Goal: Information Seeking & Learning: Learn about a topic

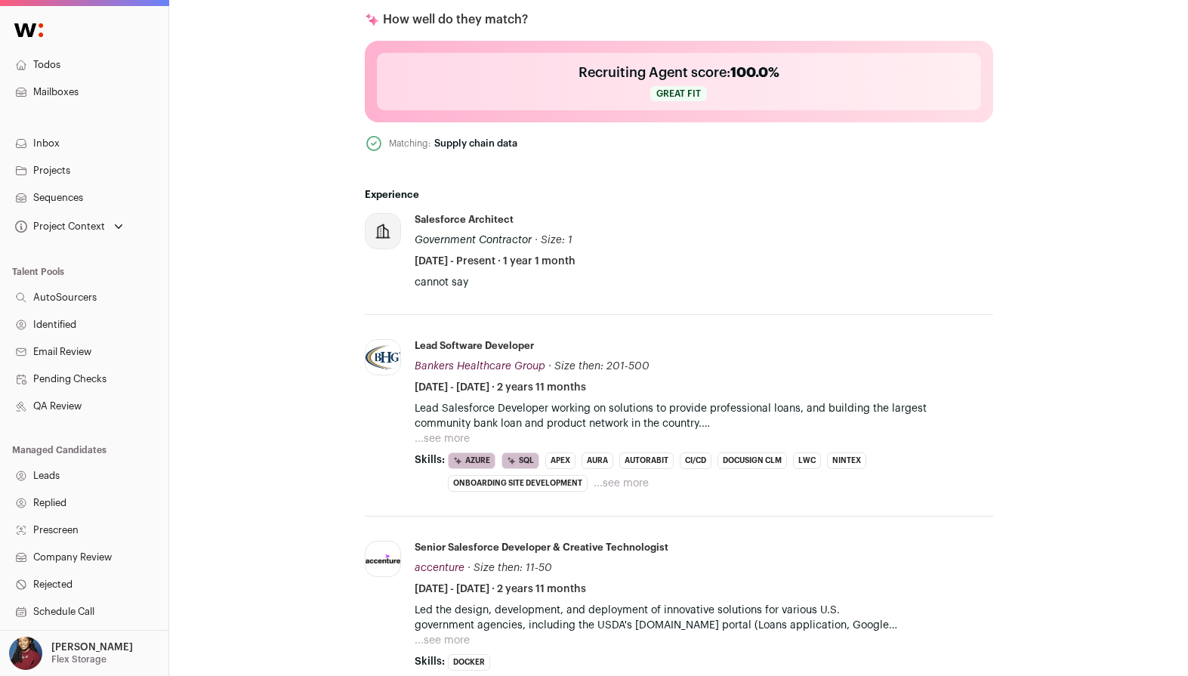
scroll to position [599, 0]
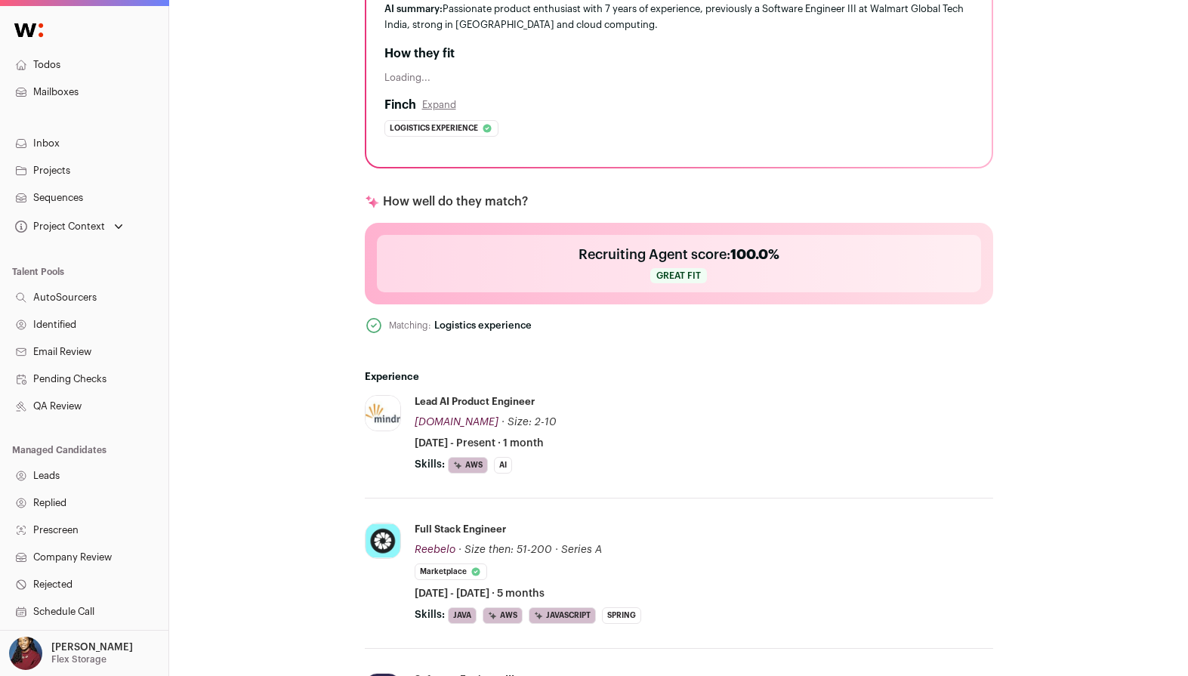
scroll to position [384, 0]
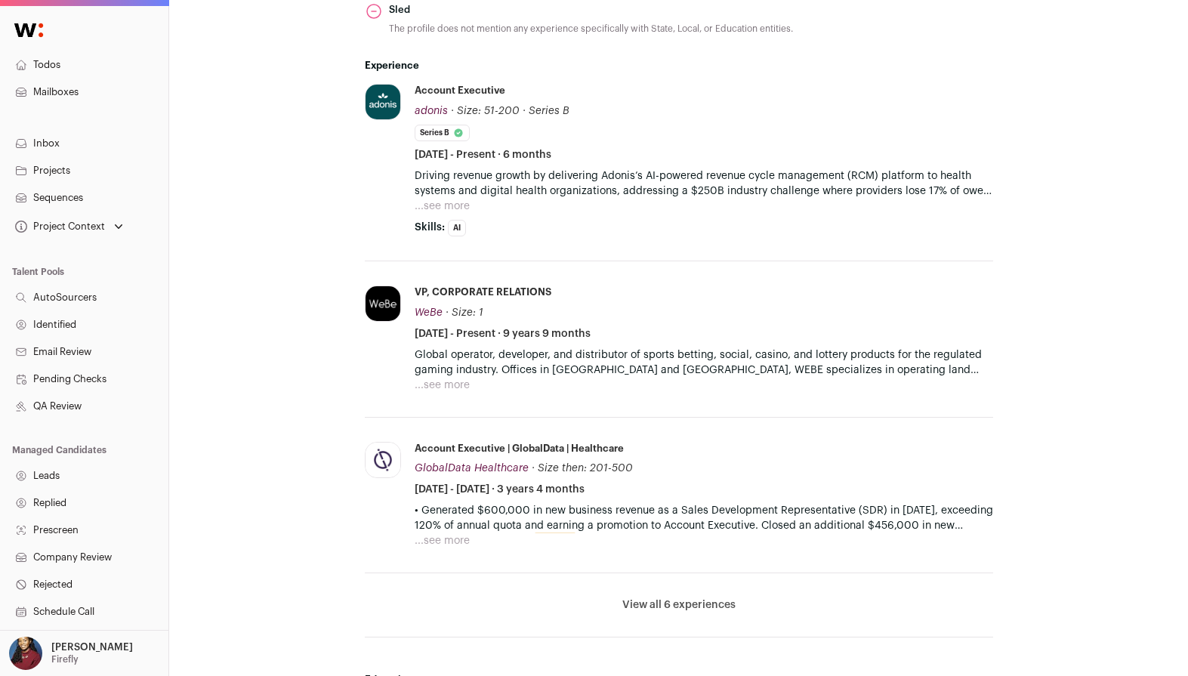
scroll to position [806, 0]
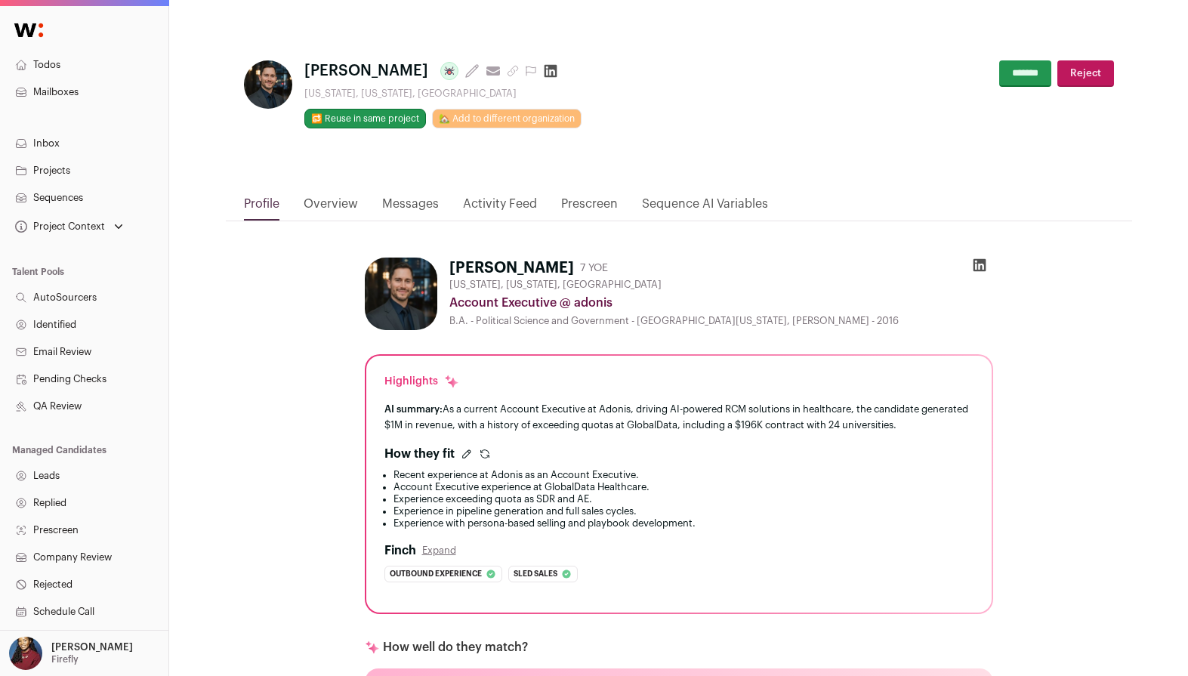
scroll to position [20, 0]
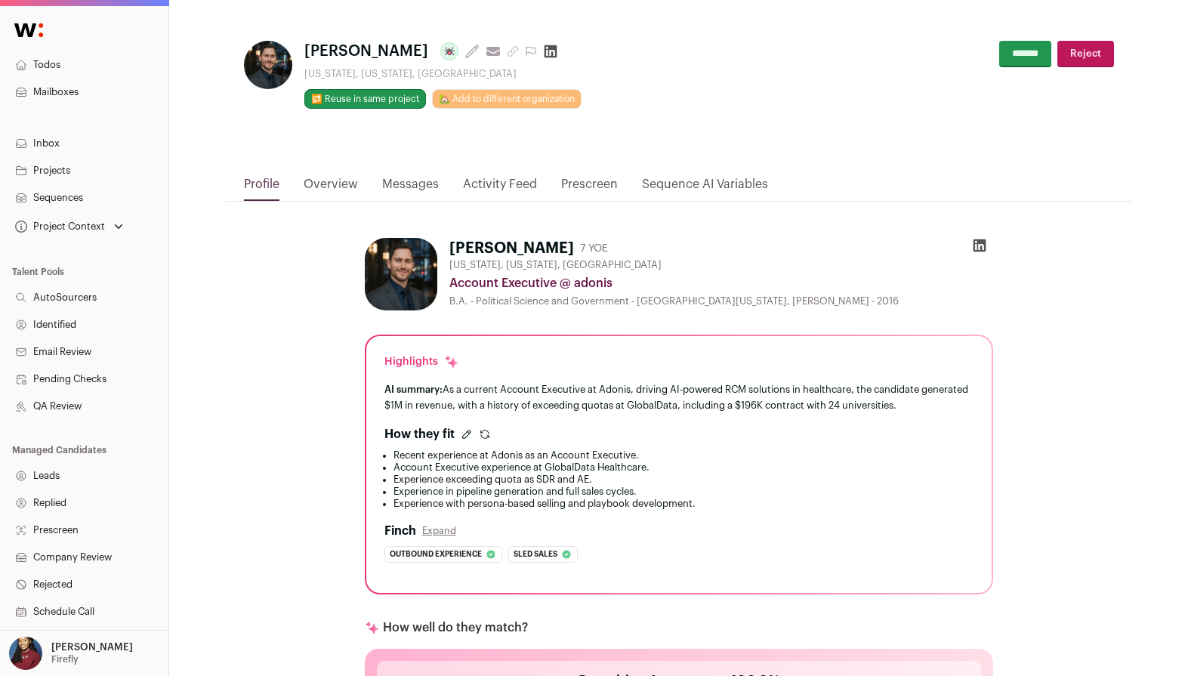
click at [484, 433] on icon "submit" at bounding box center [485, 434] width 12 height 12
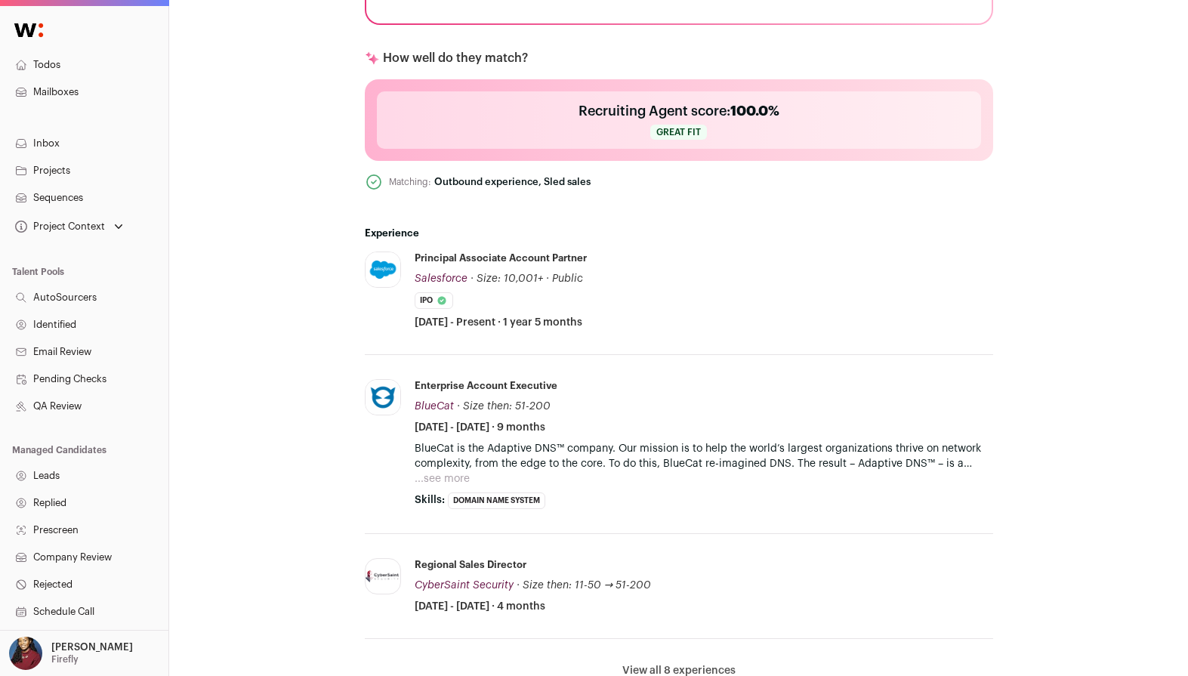
scroll to position [654, 0]
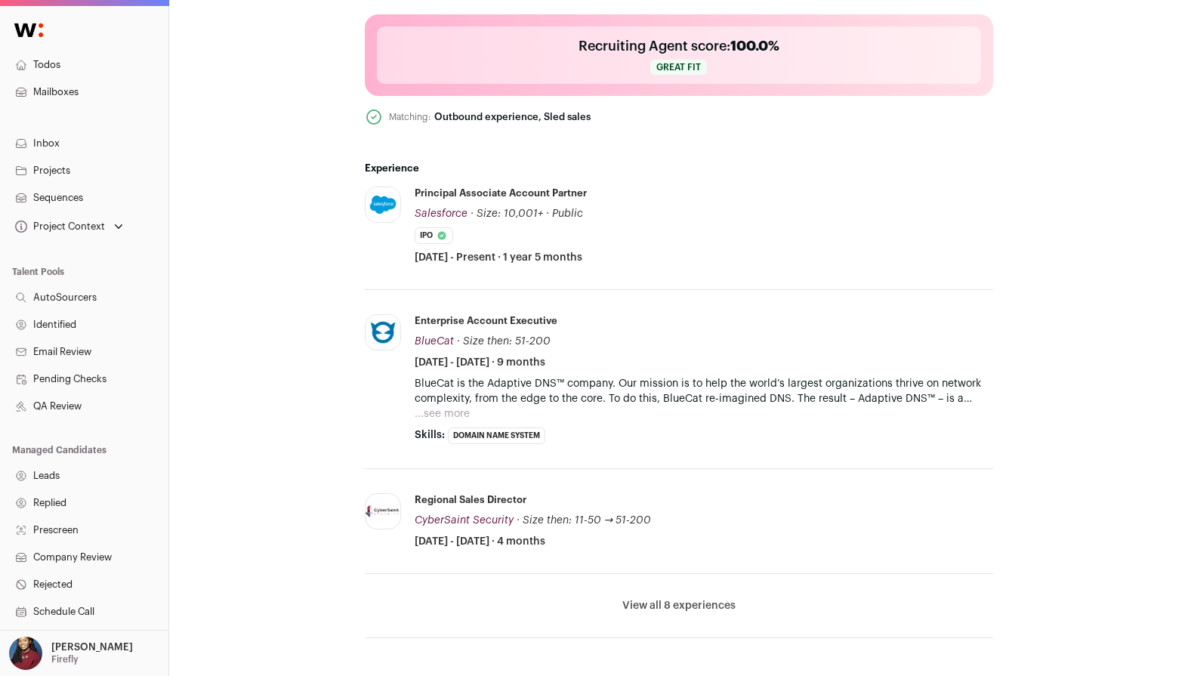
click at [675, 608] on button "View all 8 experiences" at bounding box center [678, 605] width 113 height 15
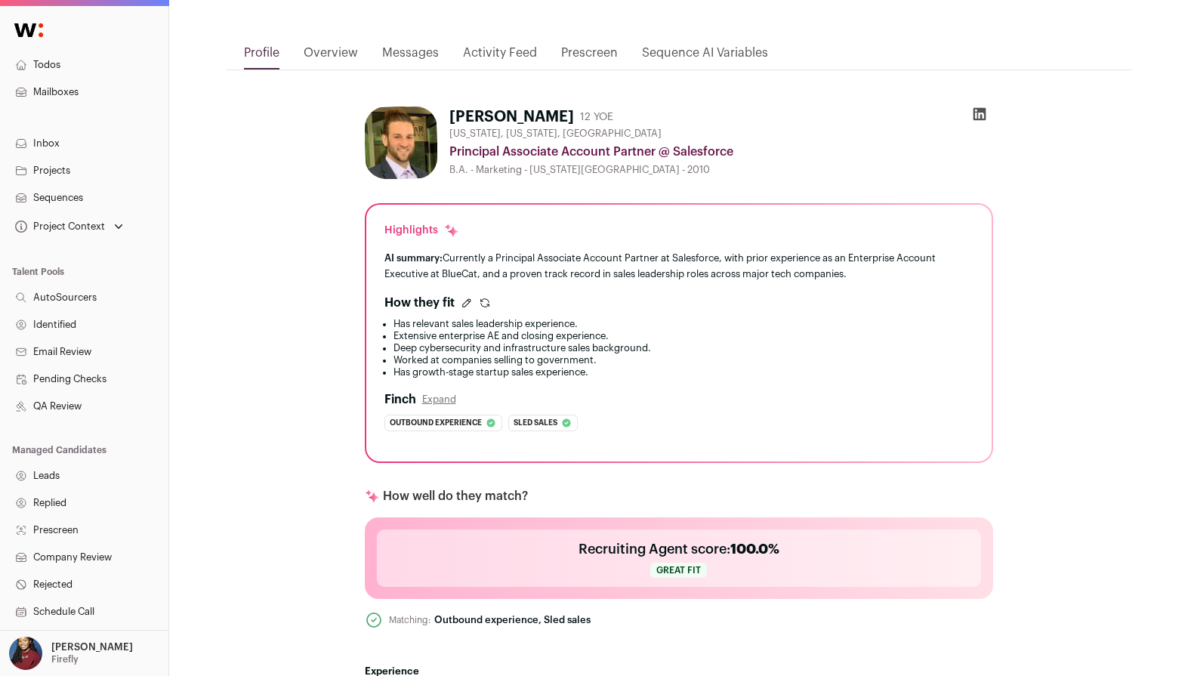
scroll to position [125, 0]
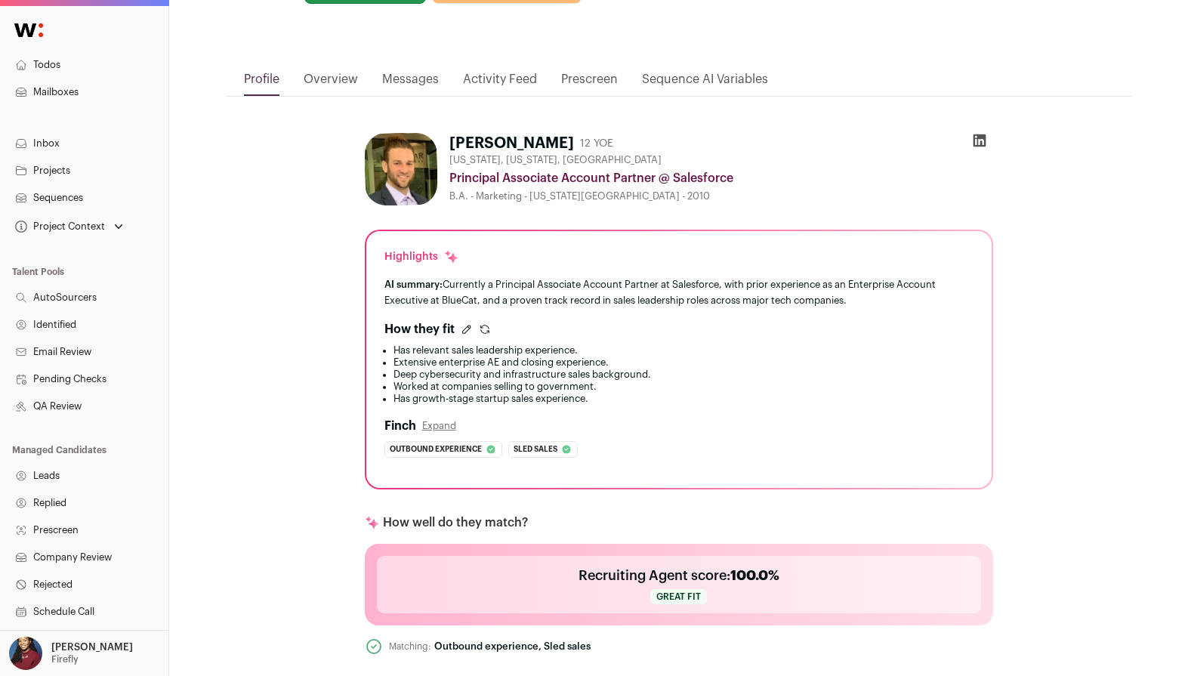
click at [485, 332] on icon "submit" at bounding box center [485, 329] width 12 height 12
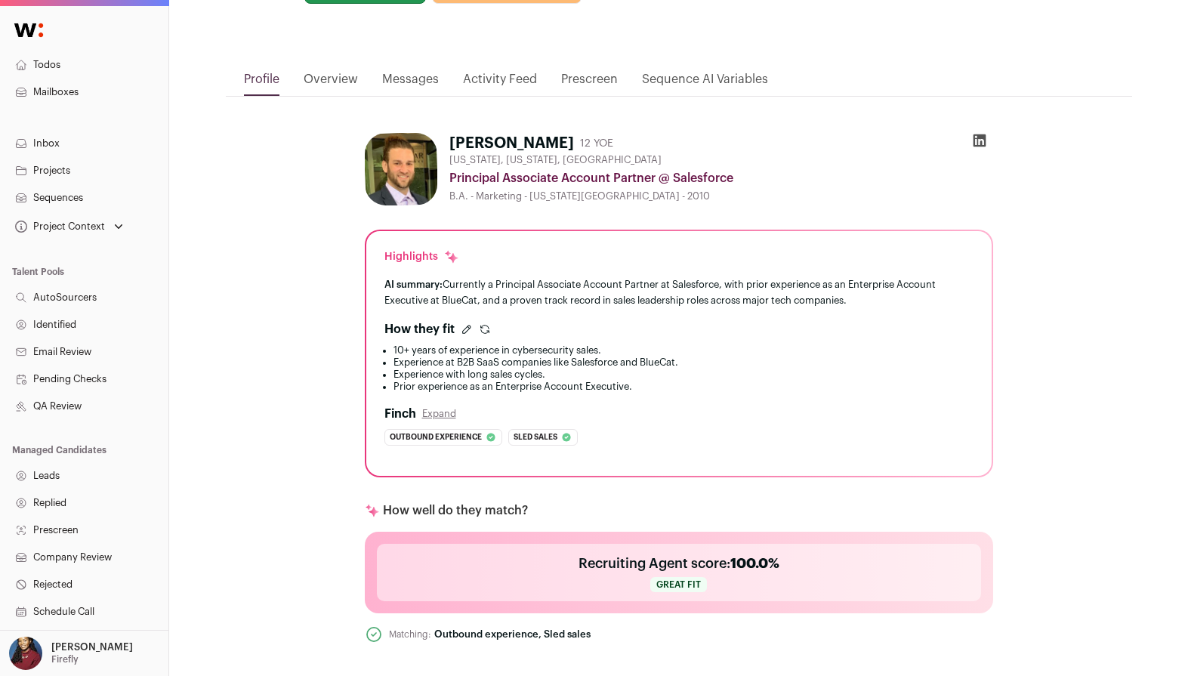
click at [479, 334] on icon "submit" at bounding box center [485, 329] width 12 height 12
click at [479, 332] on icon "submit" at bounding box center [485, 329] width 12 height 12
click at [480, 333] on icon "submit" at bounding box center [485, 329] width 12 height 12
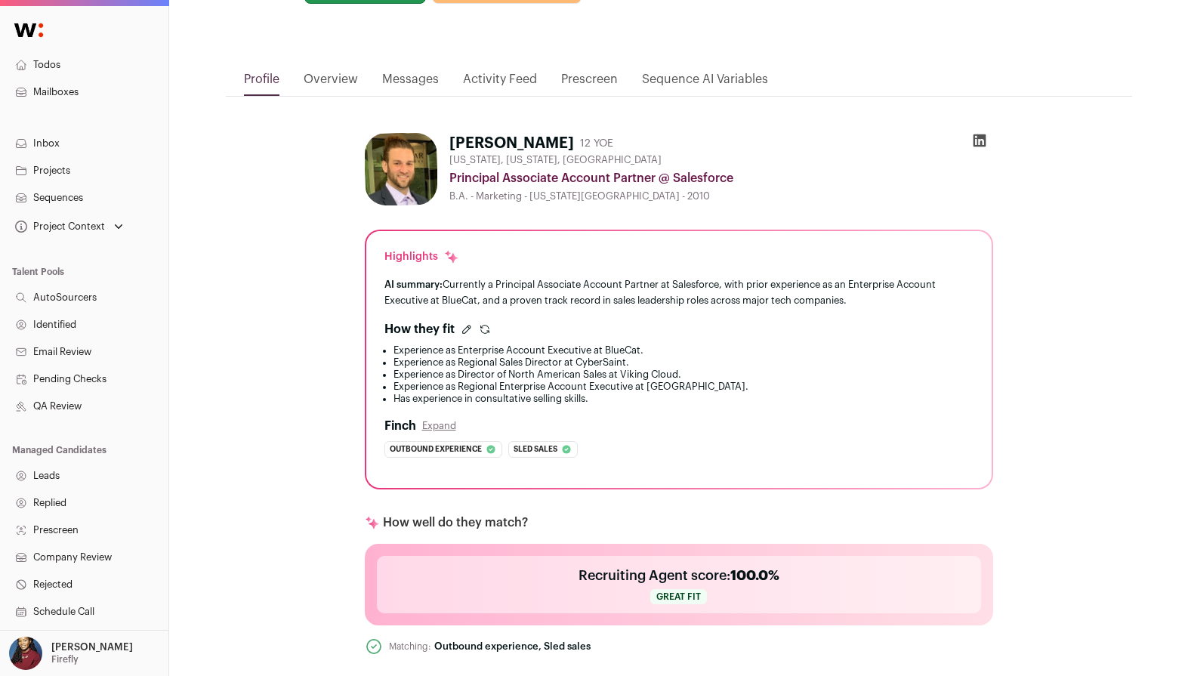
click at [480, 333] on icon "submit" at bounding box center [485, 329] width 12 height 12
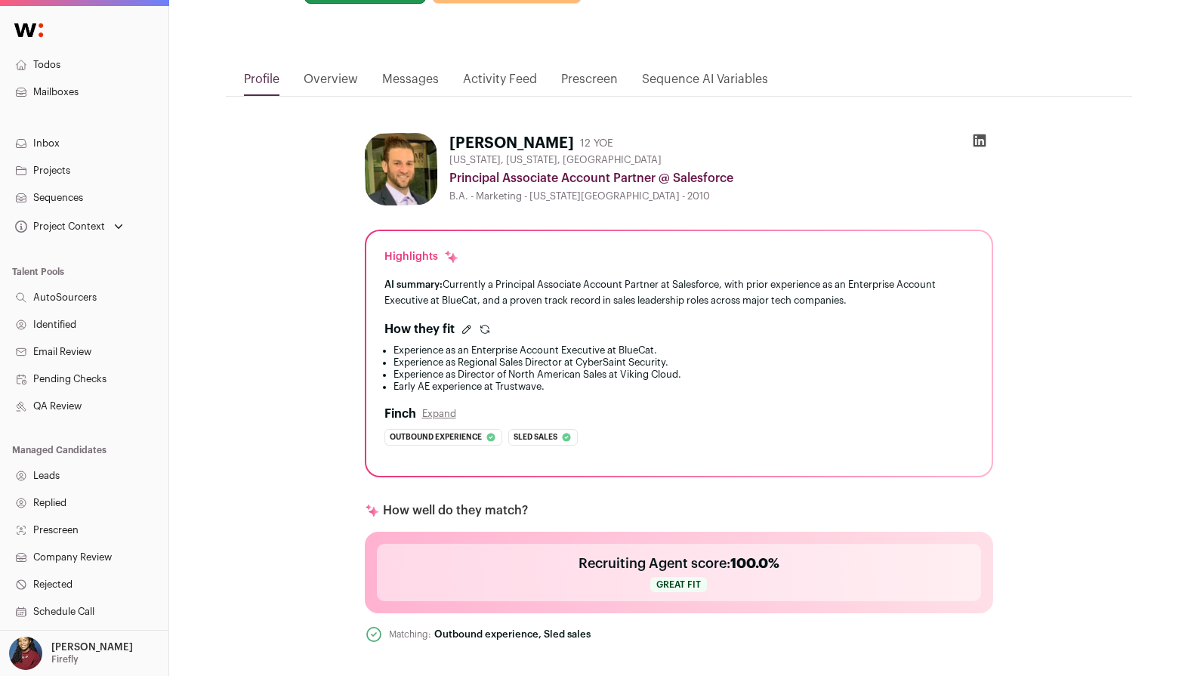
click at [483, 335] on icon "submit" at bounding box center [485, 329] width 12 height 12
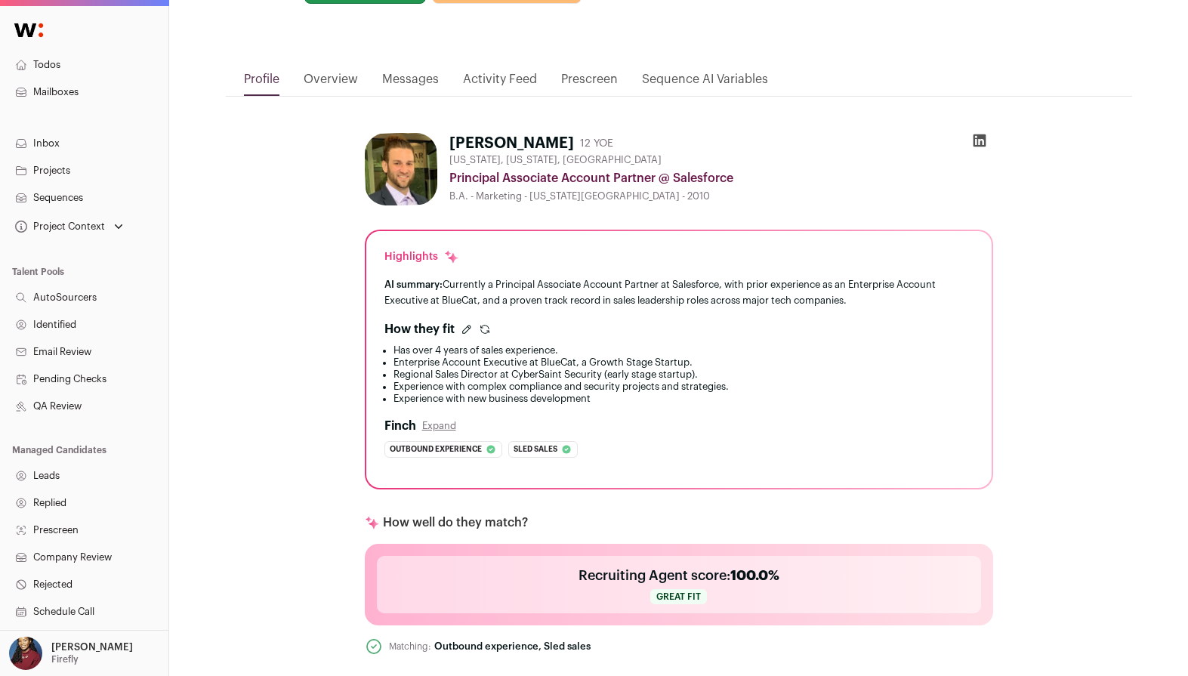
click at [483, 336] on div "How they fit" at bounding box center [678, 329] width 589 height 18
click at [485, 331] on icon "submit" at bounding box center [485, 329] width 12 height 12
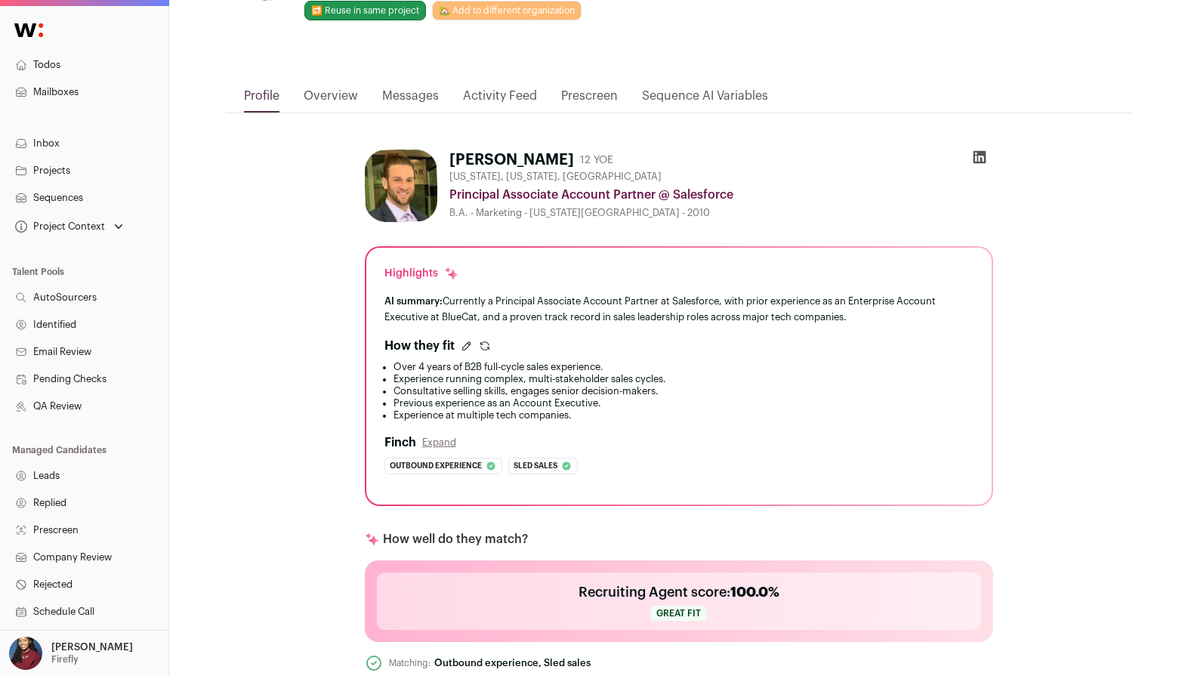
scroll to position [0, 0]
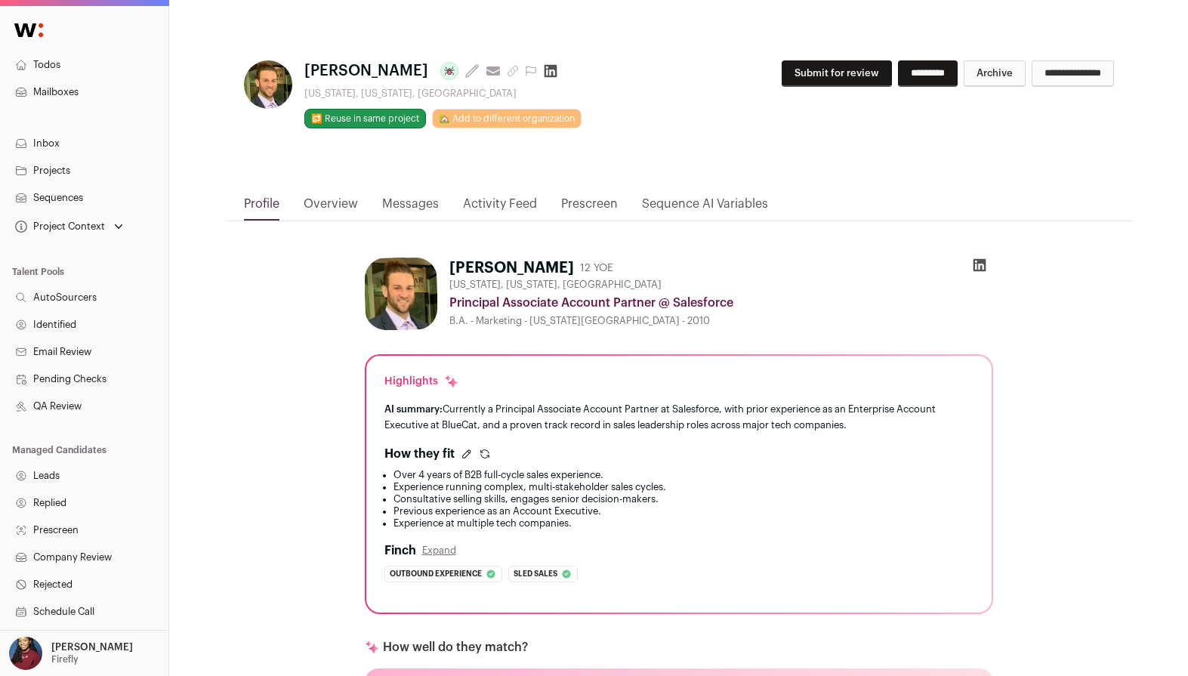
click at [486, 451] on icon "submit" at bounding box center [485, 454] width 12 height 12
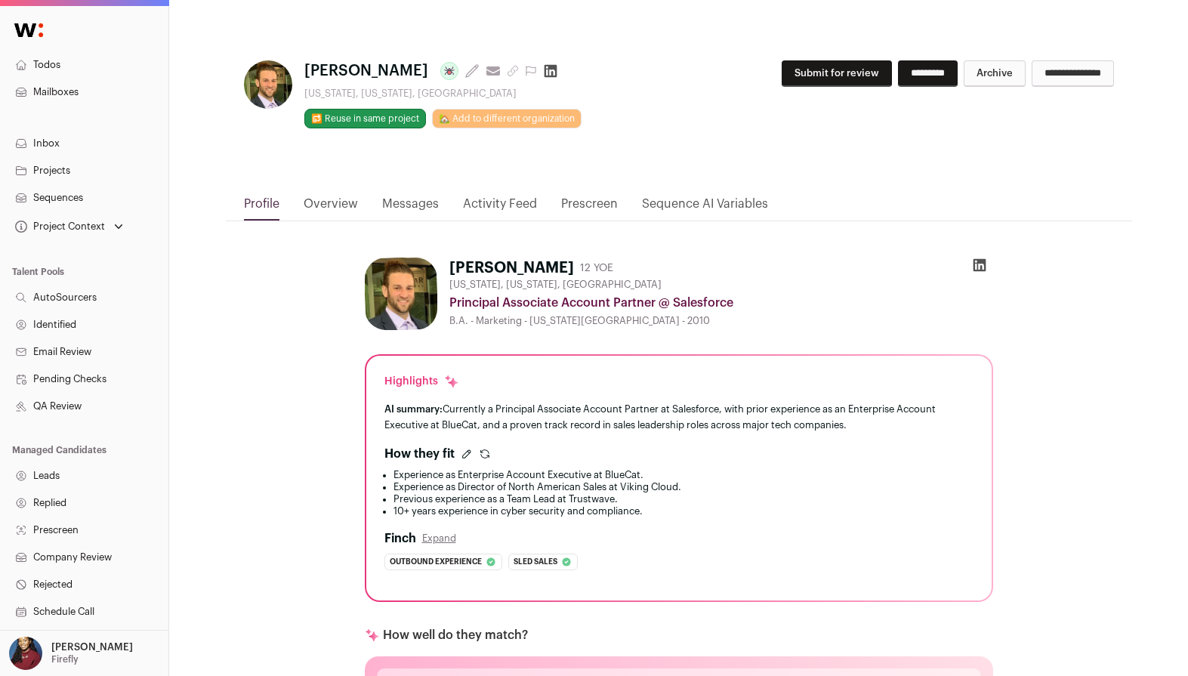
click at [486, 452] on icon "submit" at bounding box center [485, 454] width 12 height 12
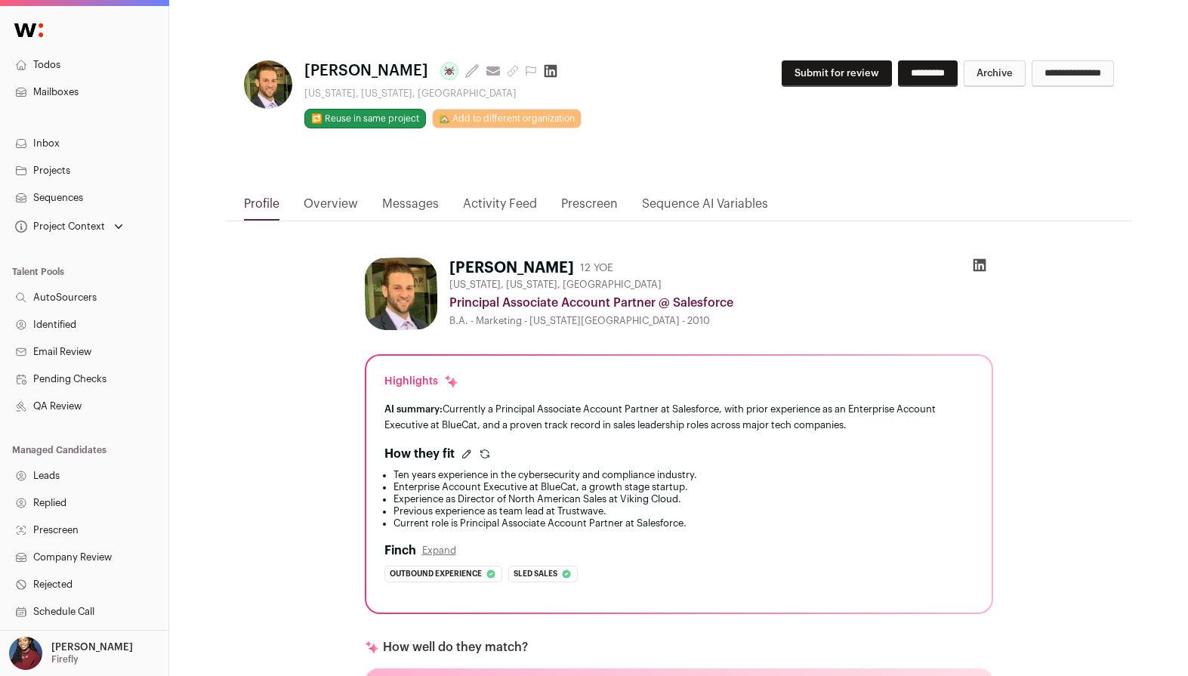
click at [489, 455] on icon "submit" at bounding box center [485, 454] width 12 height 12
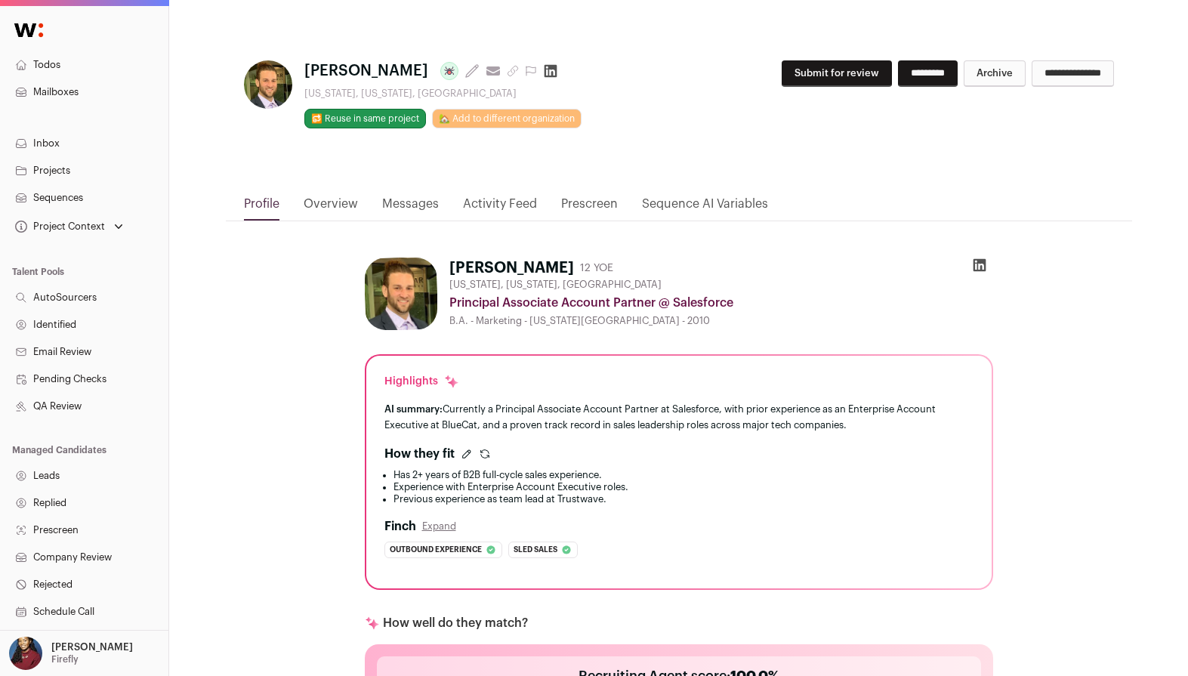
click at [486, 455] on icon "submit" at bounding box center [485, 454] width 12 height 12
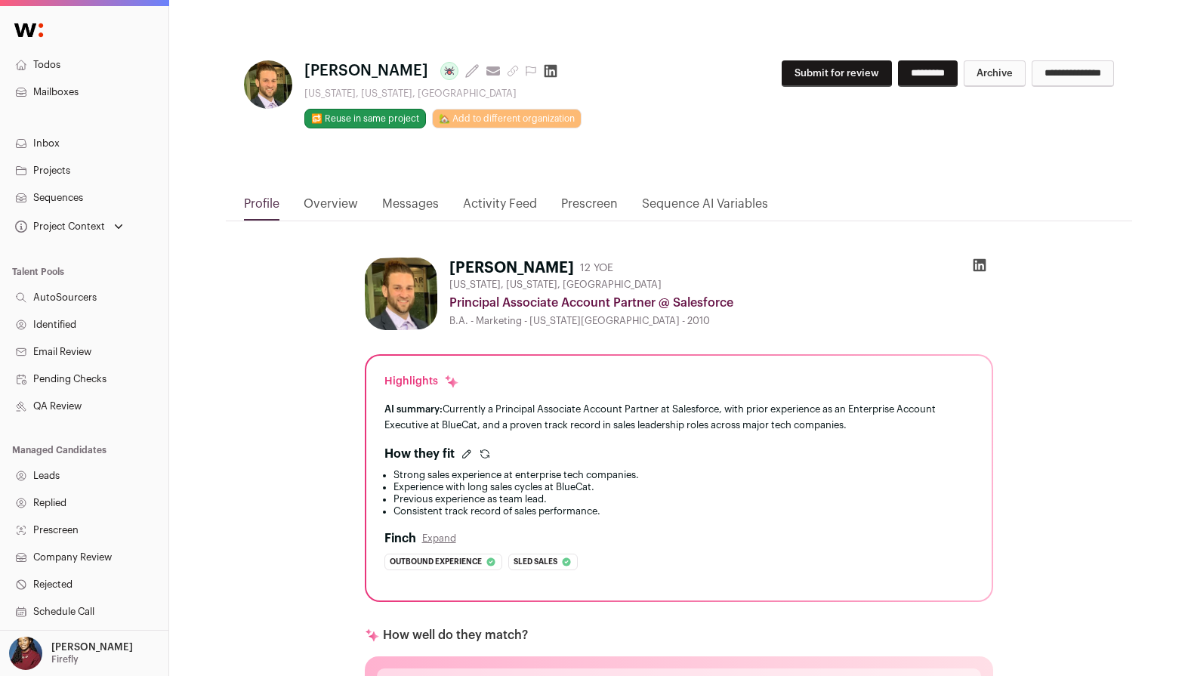
click at [486, 456] on icon "submit" at bounding box center [485, 454] width 12 height 12
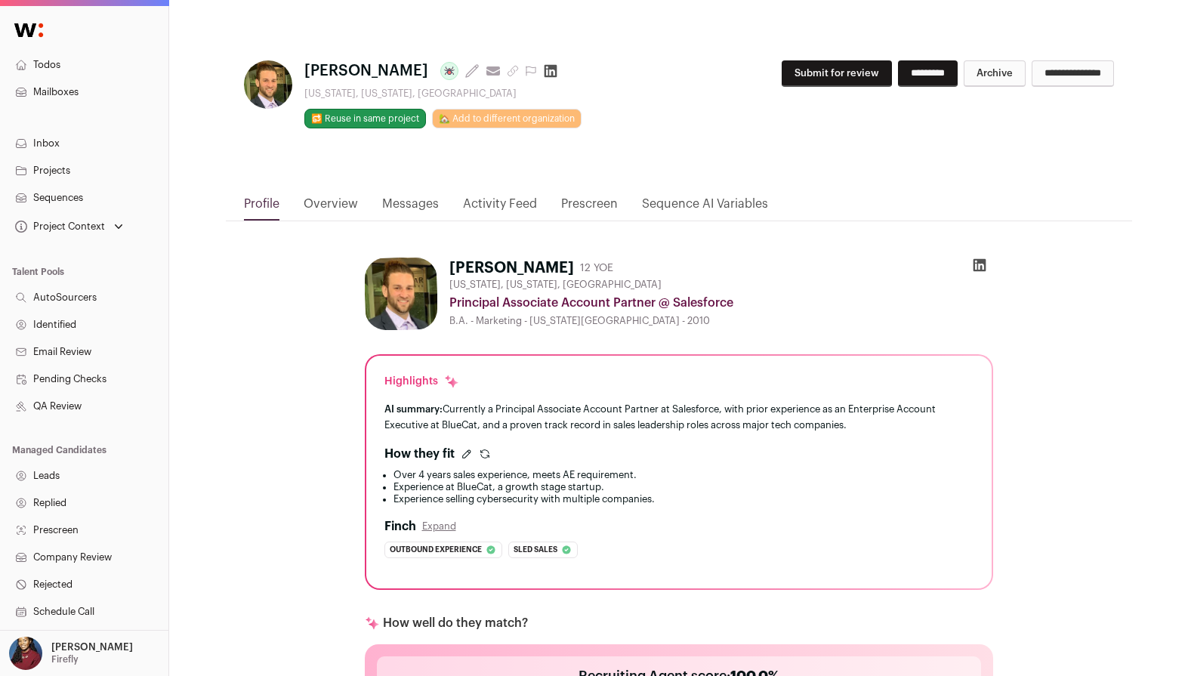
click at [486, 456] on icon "submit" at bounding box center [485, 454] width 12 height 12
click at [486, 458] on icon "submit" at bounding box center [484, 457] width 8 height 4
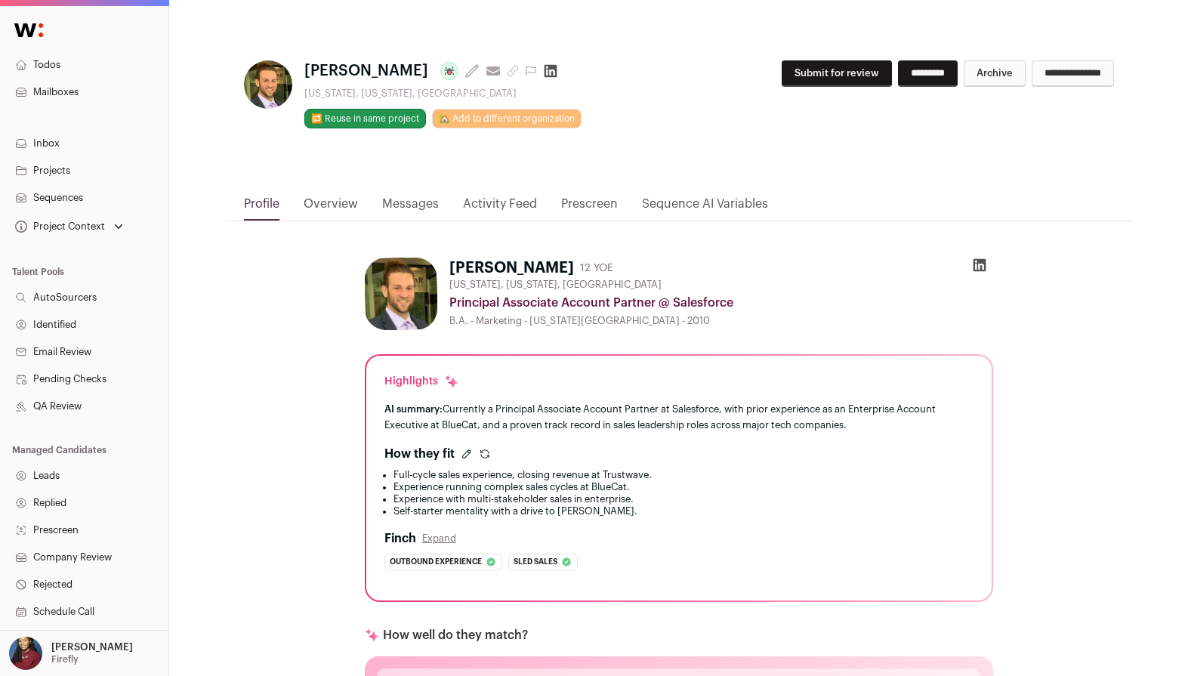
click at [485, 460] on icon "submit" at bounding box center [485, 454] width 12 height 12
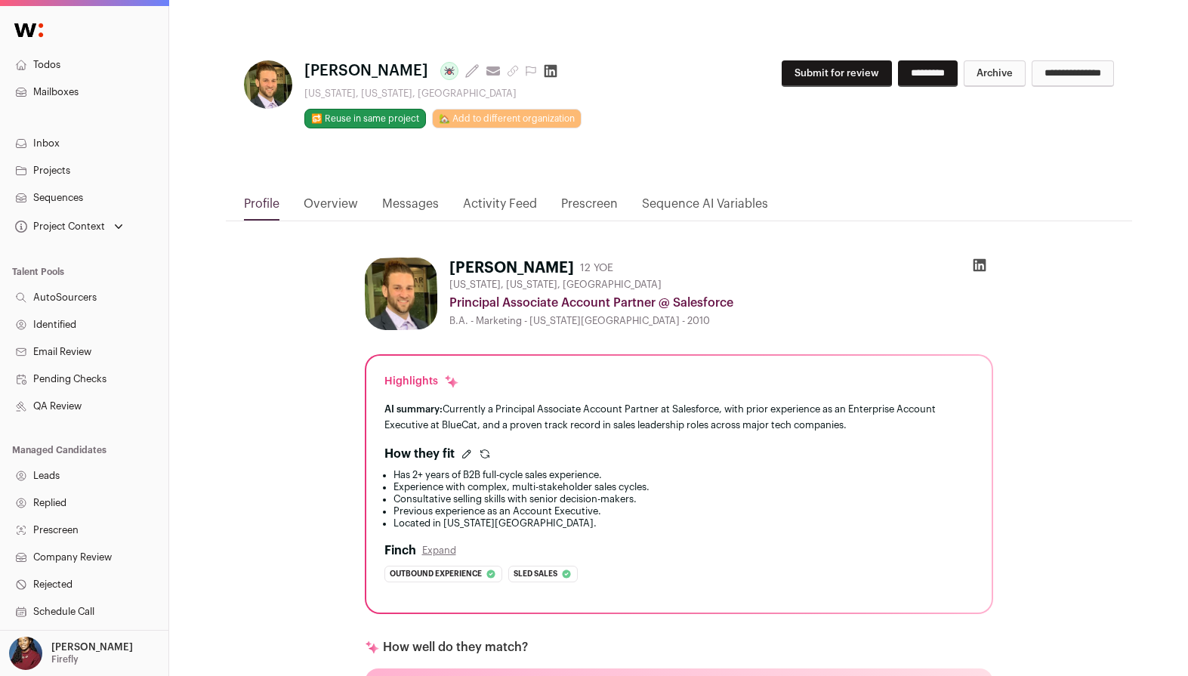
click at [484, 450] on icon "submit" at bounding box center [484, 452] width 8 height 4
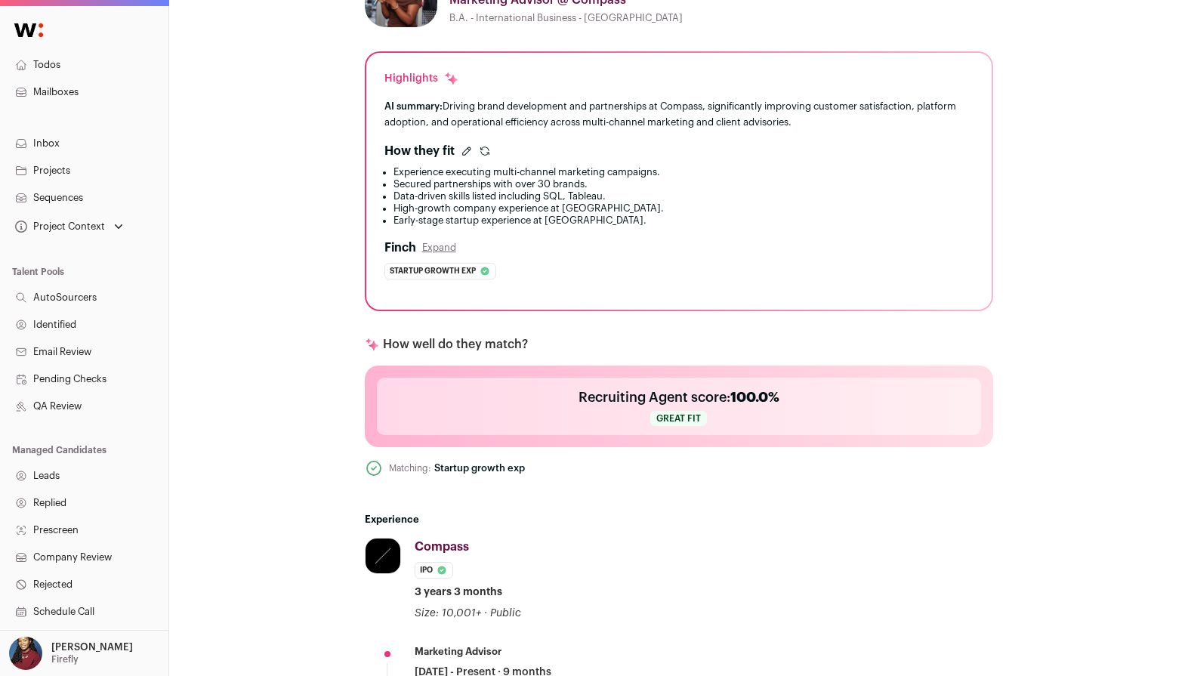
scroll to position [301, 0]
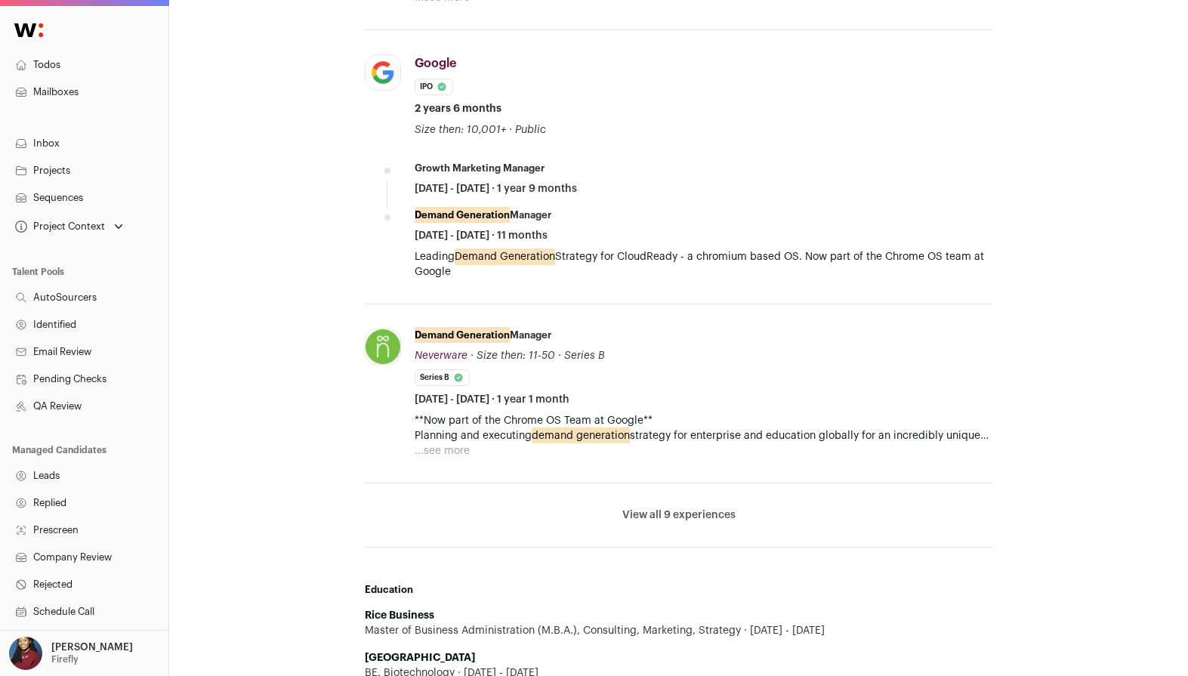
scroll to position [1233, 0]
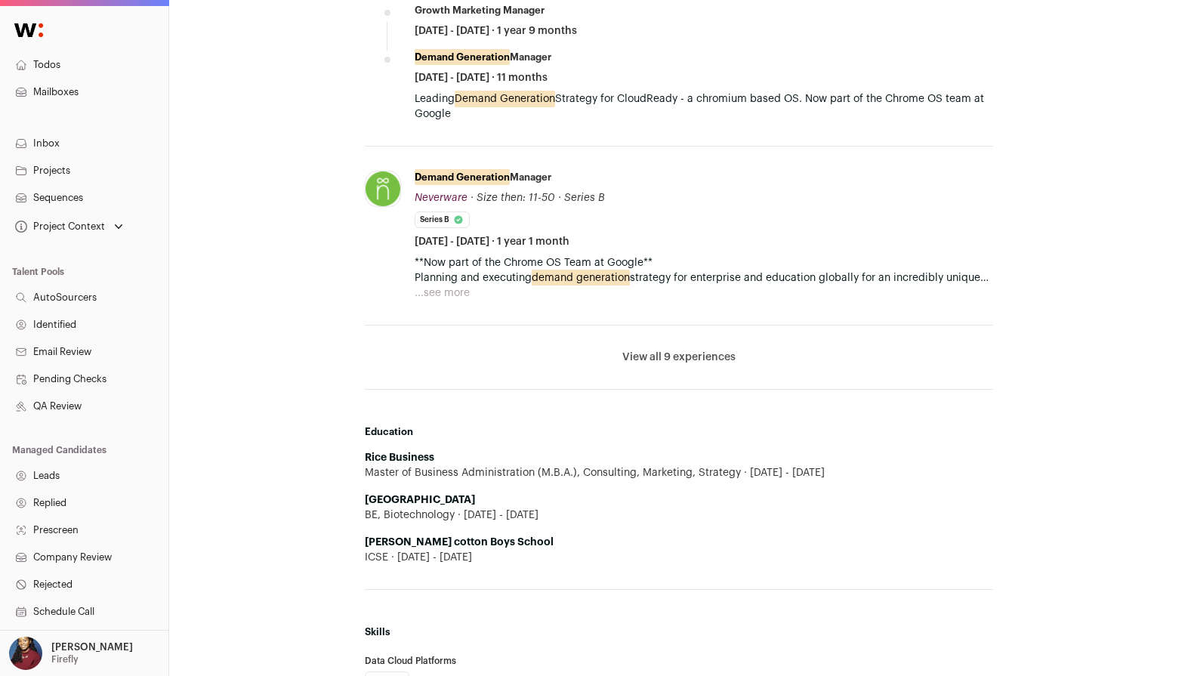
click at [689, 345] on li "View all 9 experiences View less" at bounding box center [679, 358] width 628 height 64
click at [688, 354] on button "View all 9 experiences" at bounding box center [678, 357] width 113 height 15
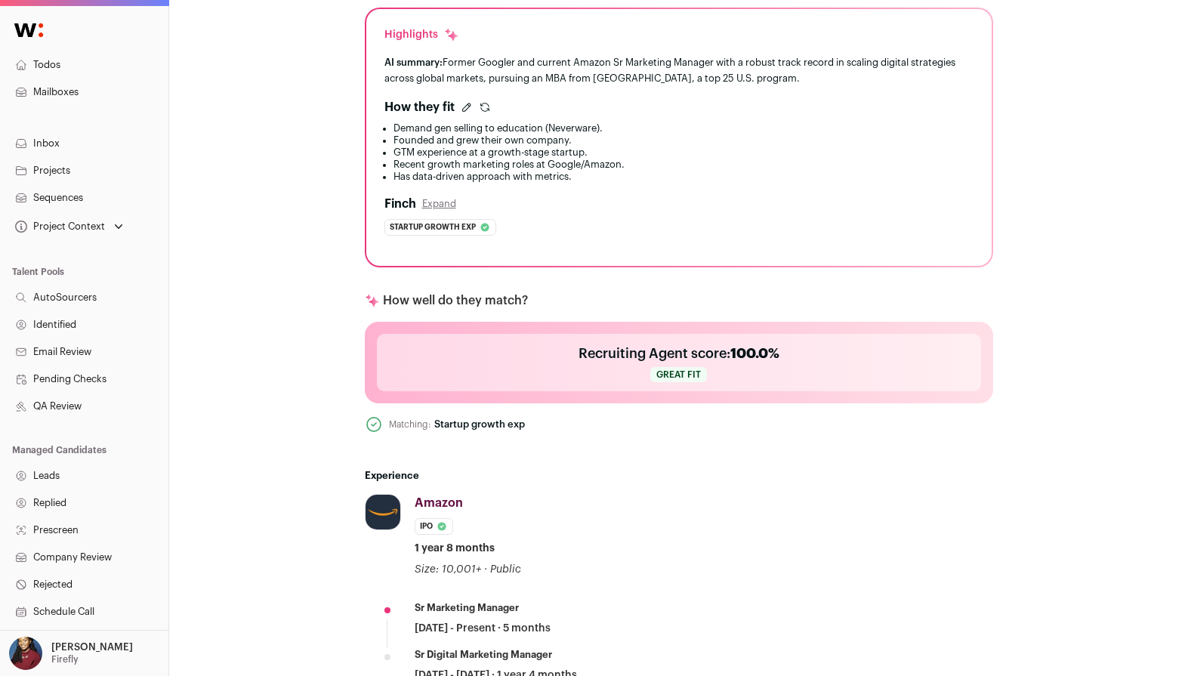
scroll to position [322, 0]
